Goal: Communication & Community: Answer question/provide support

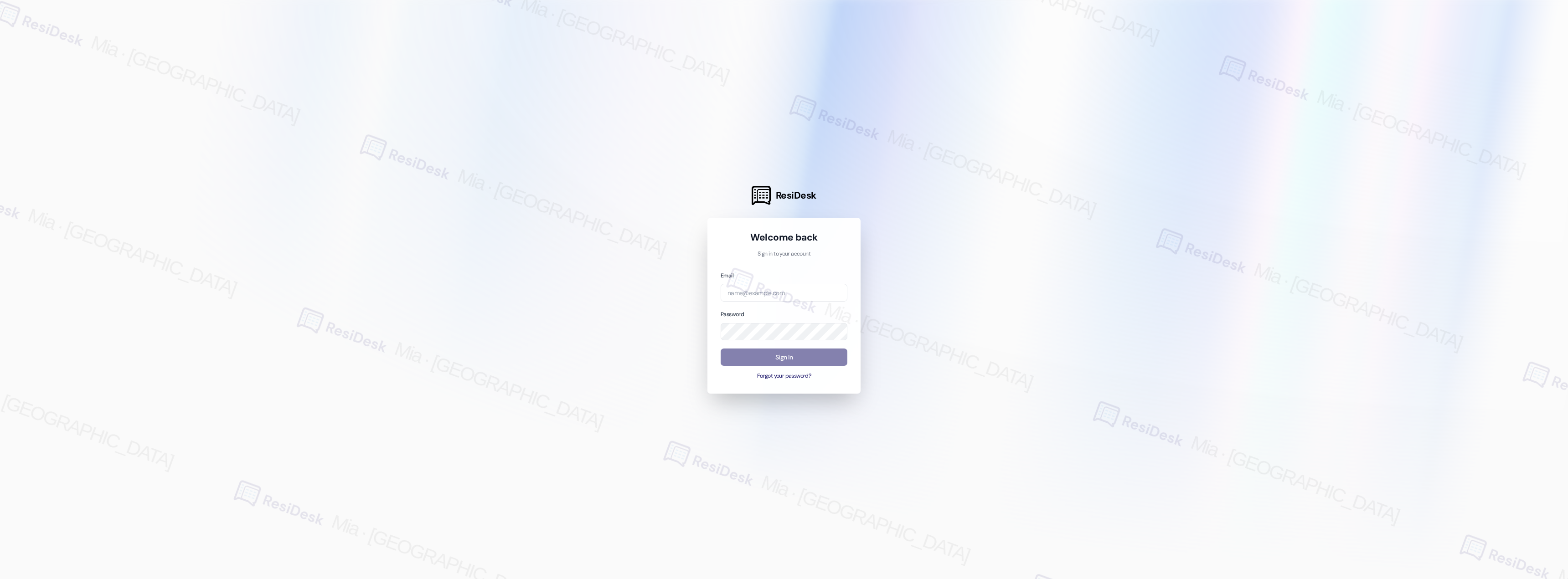
click at [794, 283] on div "Email" at bounding box center [784, 286] width 127 height 31
click at [791, 291] on input "email" at bounding box center [784, 293] width 127 height 18
type input "[EMAIL_ADDRESS][DOMAIN_NAME]"
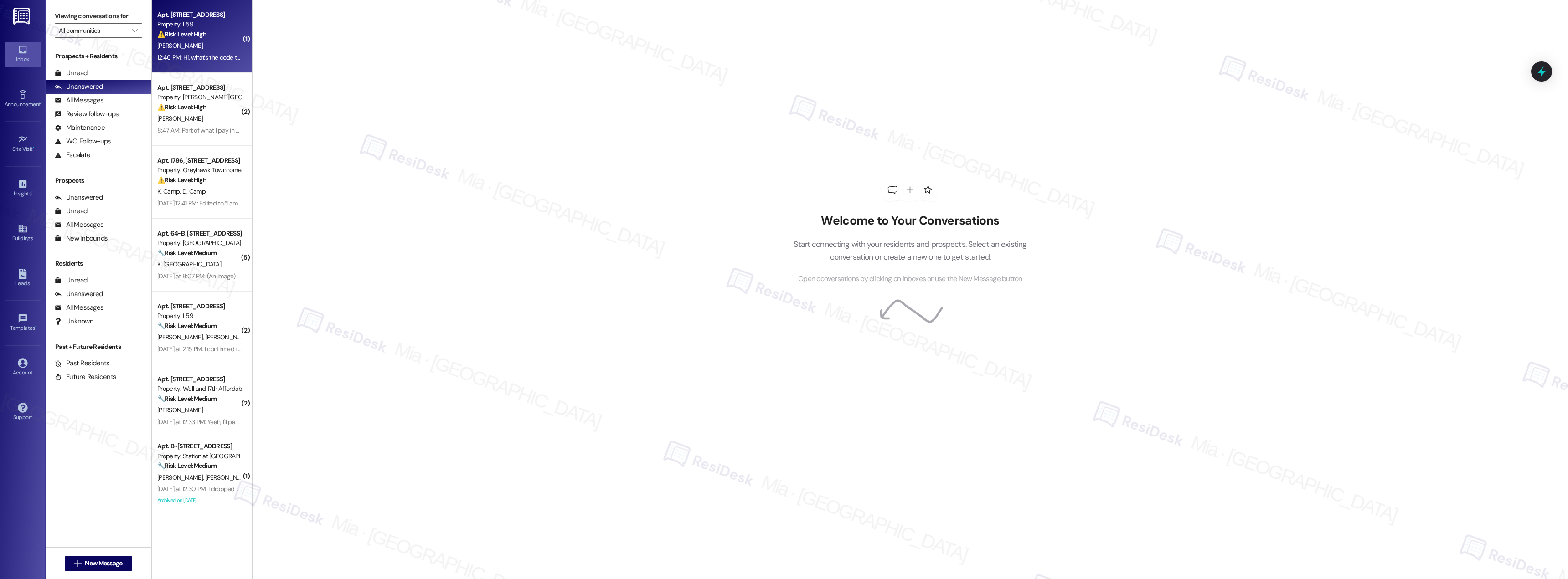
click at [214, 51] on div "[PERSON_NAME]" at bounding box center [200, 46] width 86 height 12
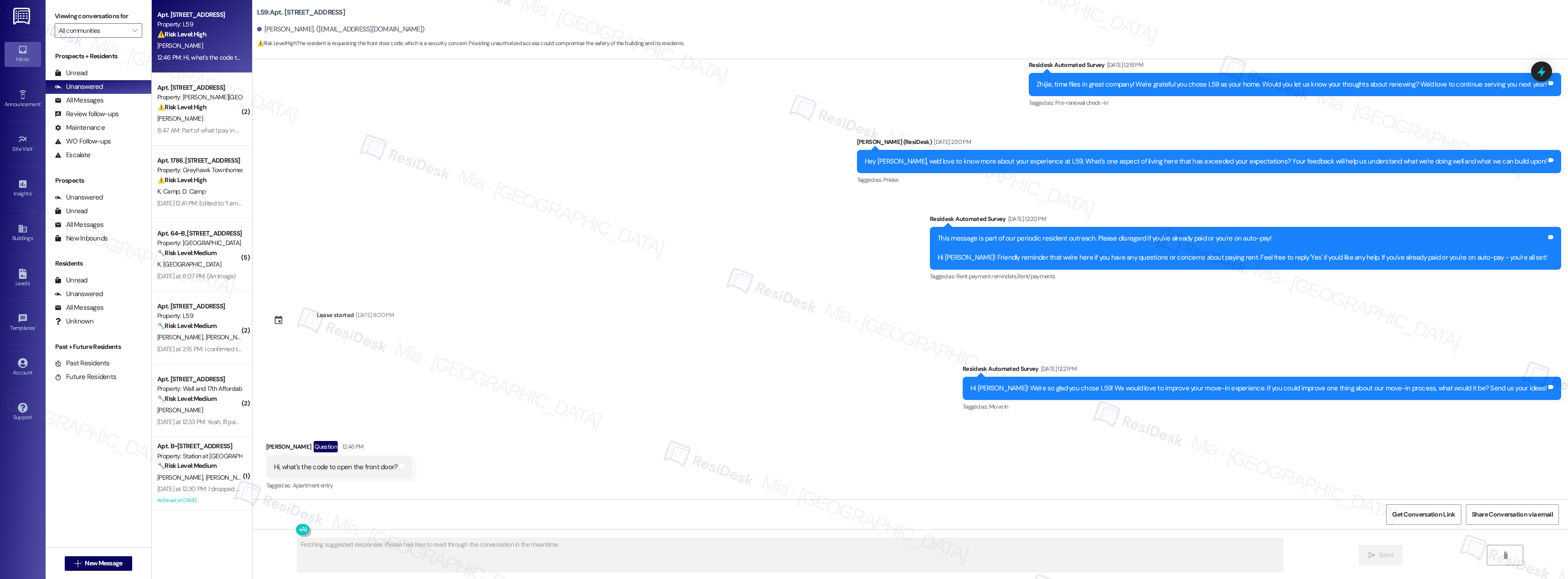
scroll to position [335, 0]
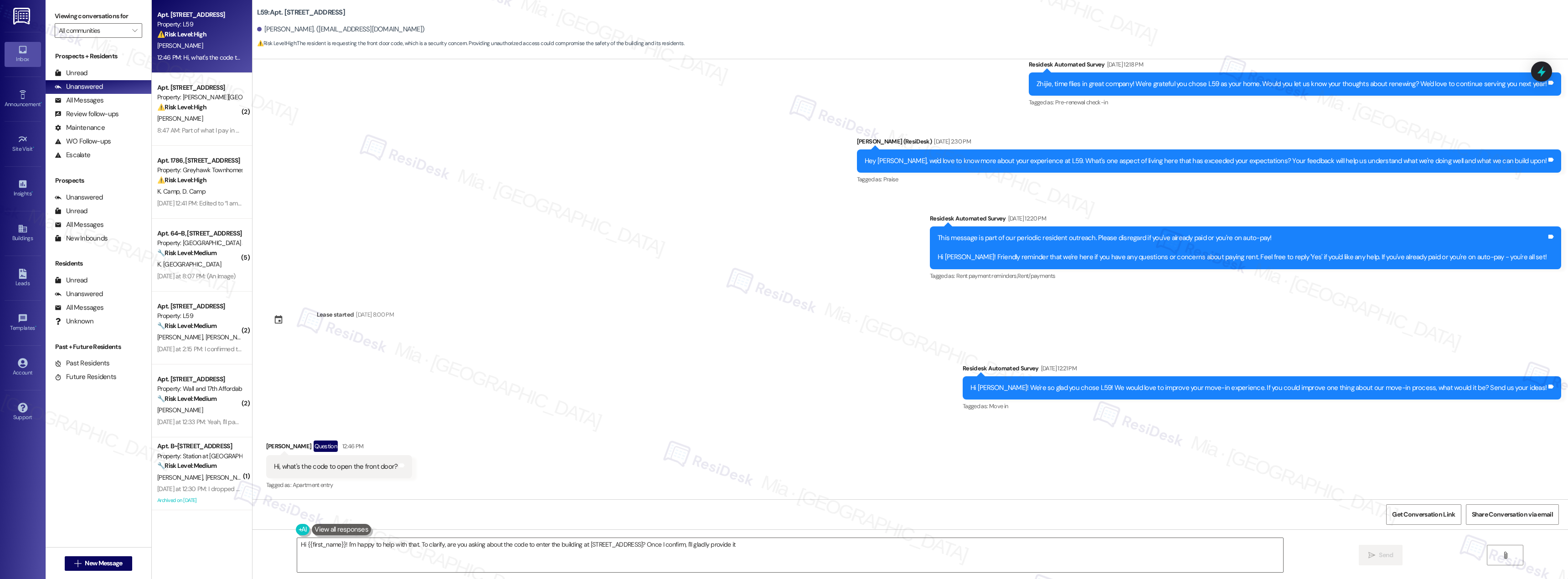
type textarea "Hi {{first_name}}! I'm happy to help with that. To clarify, are you asking abou…"
click at [209, 109] on div "⚠️ Risk Level: High The resident reports that the lights outside their building…" at bounding box center [199, 107] width 85 height 10
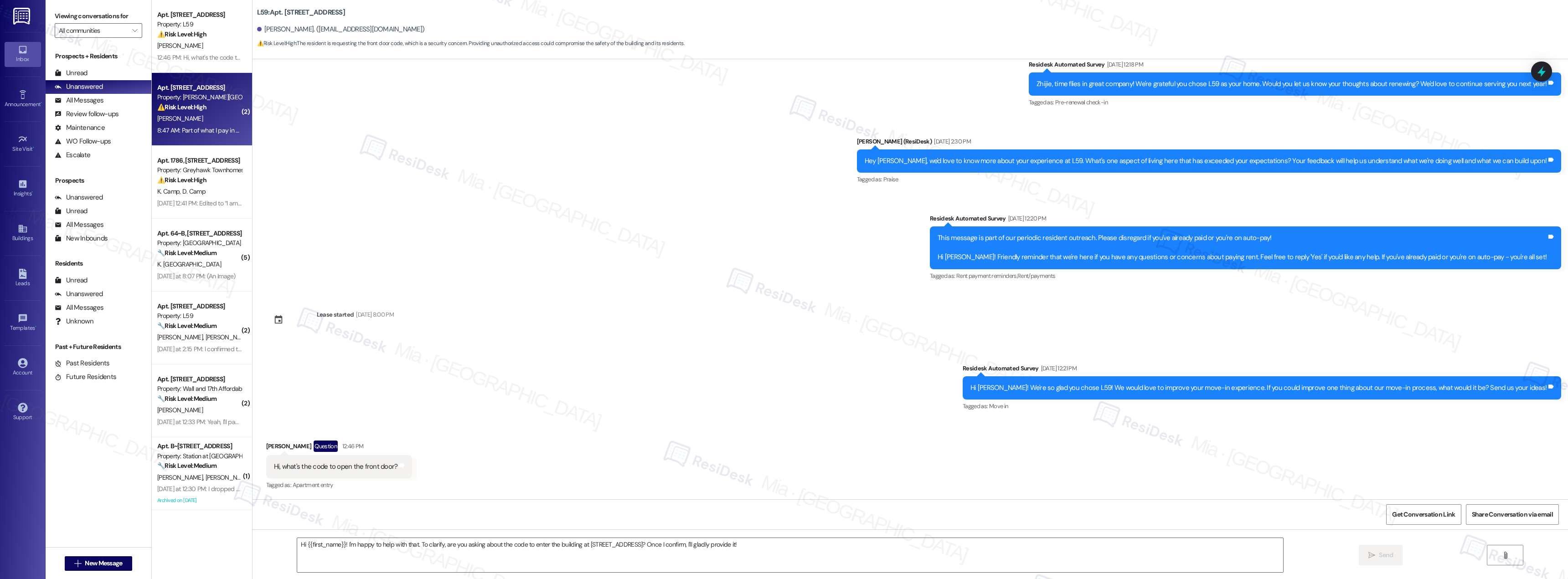
type textarea "Fetching suggested responses. Please feel free to read through the conversation…"
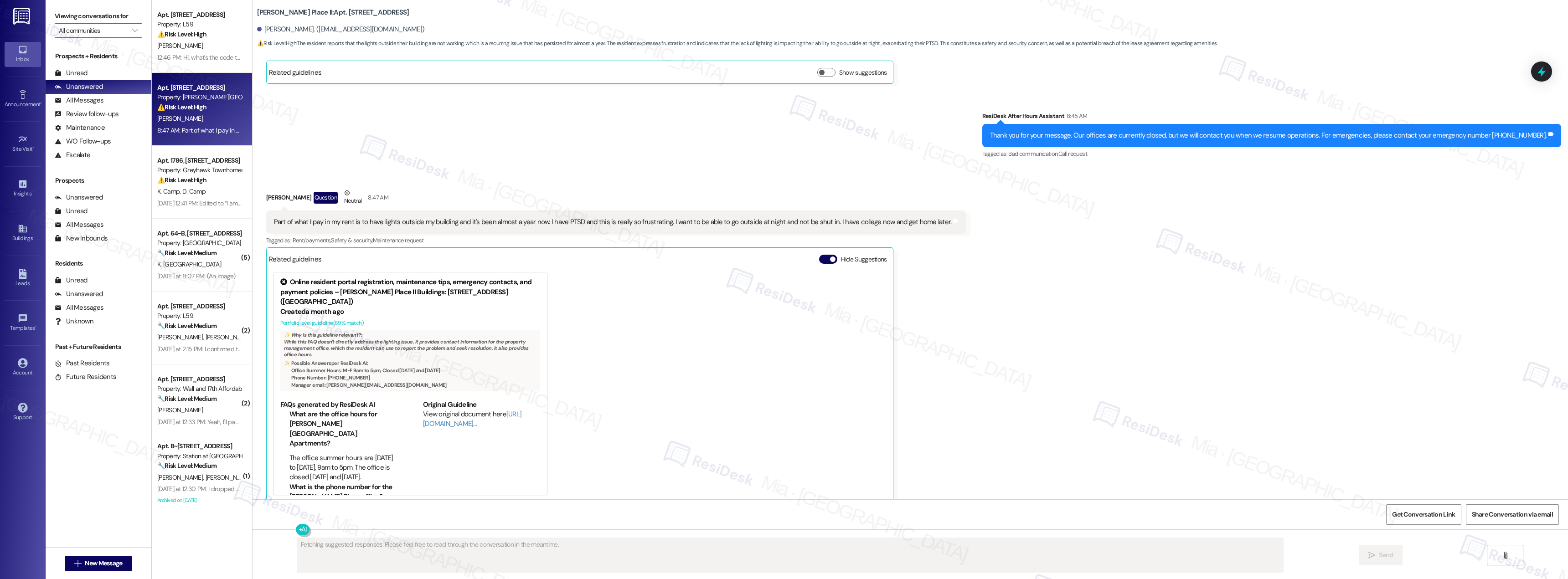
scroll to position [1914, 0]
type textarea "Hi {{first_name}}, I understand your frustration with the building E lights. I'…"
click at [435, 416] on link "[URL][DOMAIN_NAME]…" at bounding box center [472, 418] width 99 height 19
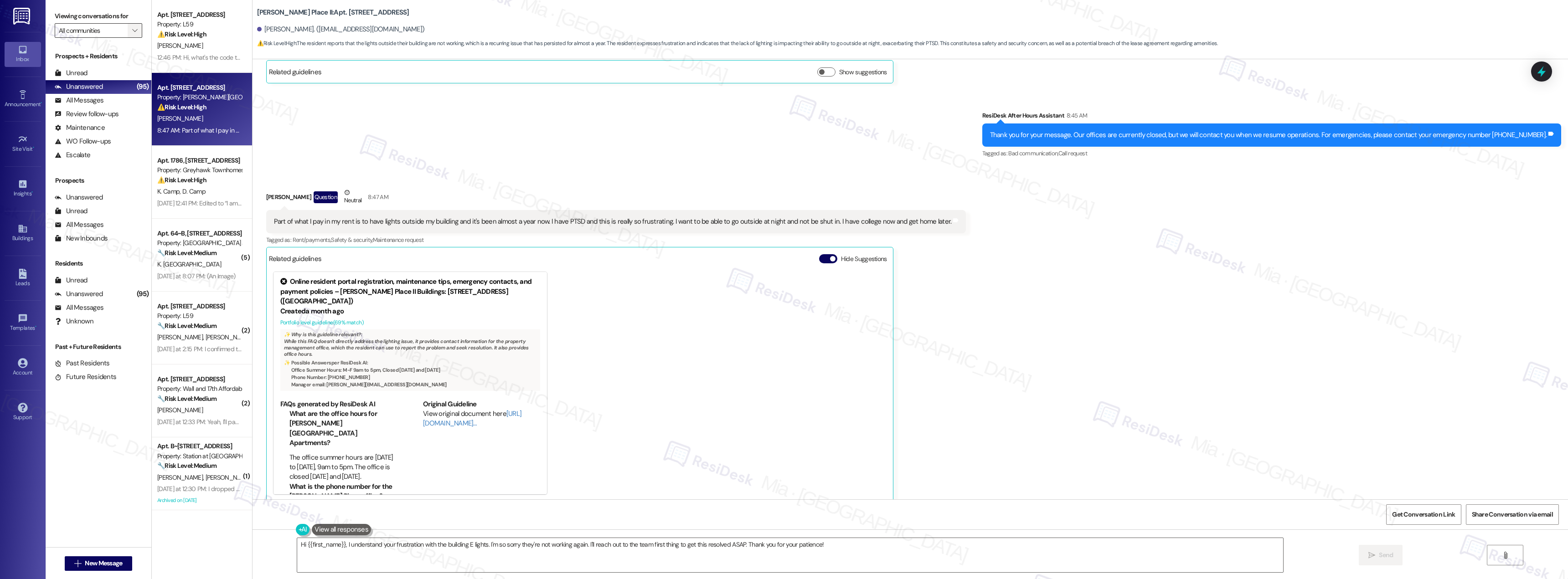
click at [132, 30] on icon "" at bounding box center [135, 30] width 5 height 7
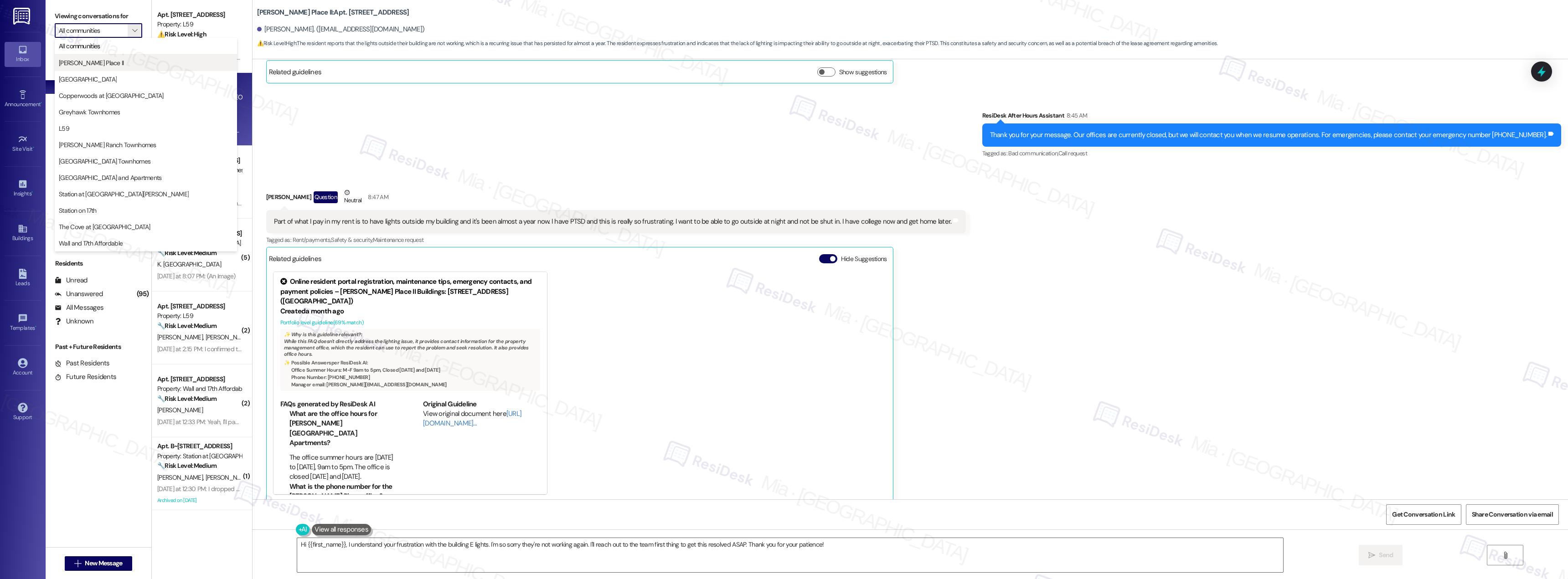
click at [108, 63] on span "[PERSON_NAME] Place II" at bounding box center [146, 63] width 174 height 9
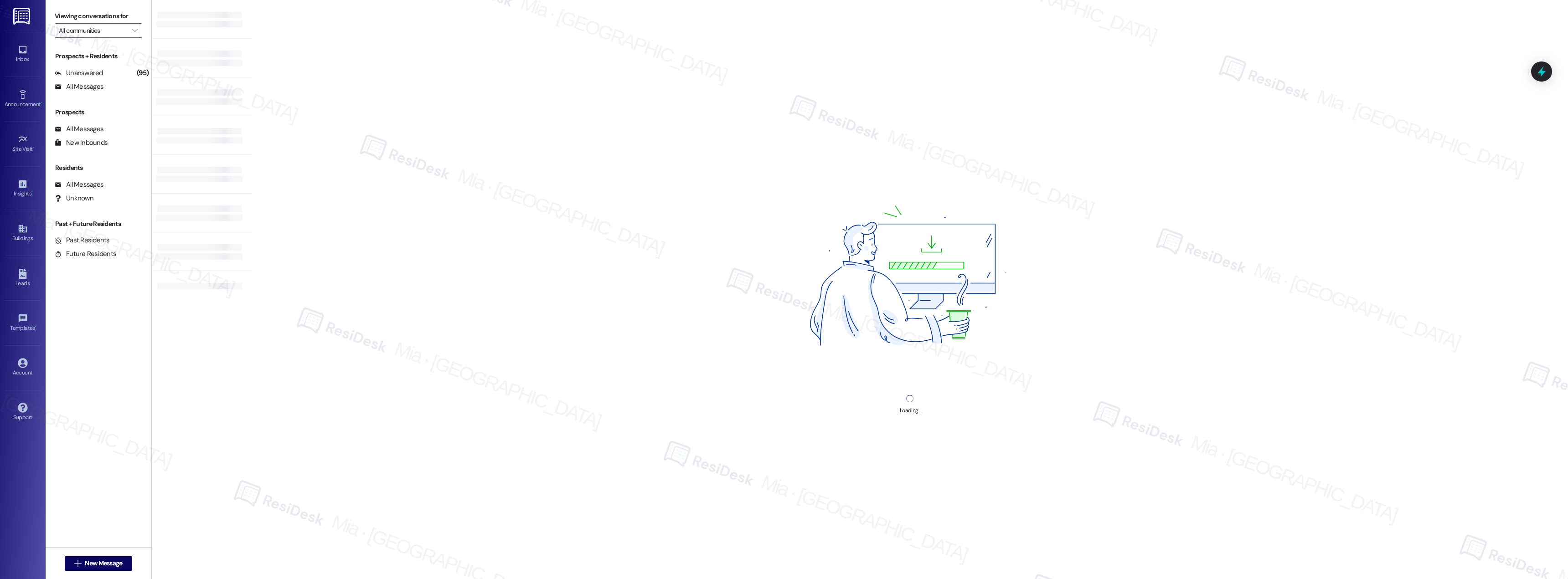
type input "[PERSON_NAME] Place II"
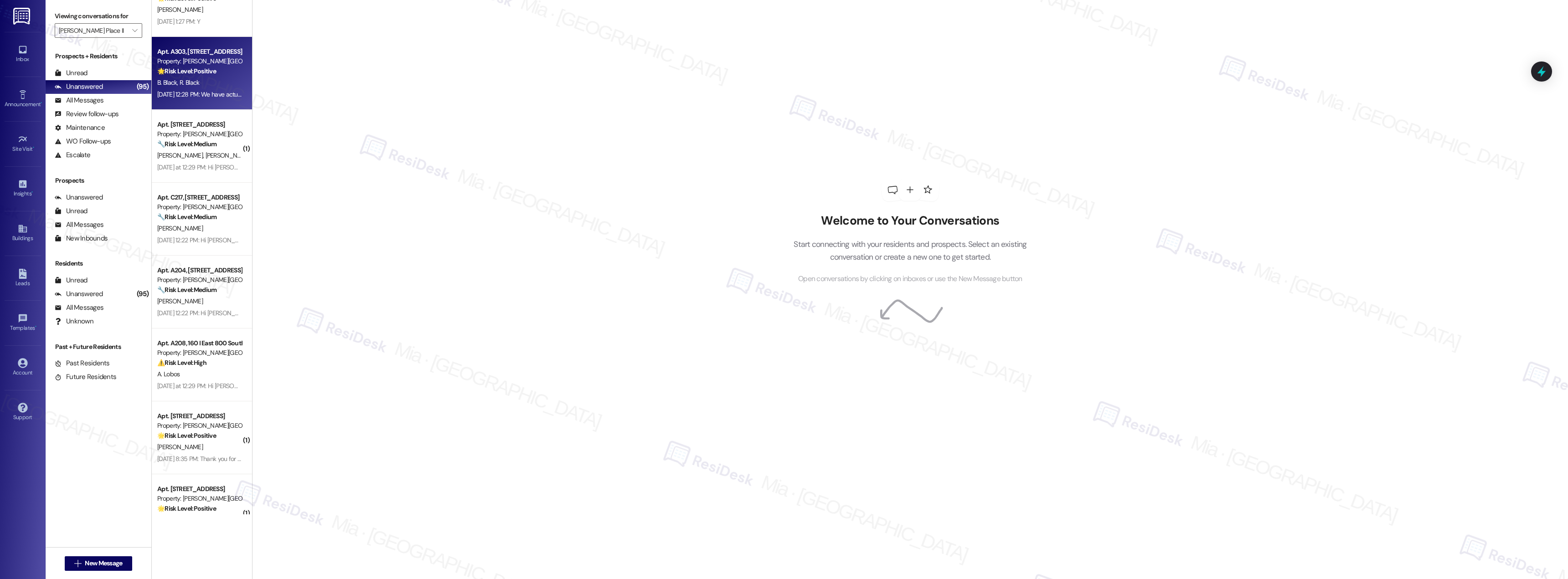
scroll to position [137, 0]
